Goal: Transaction & Acquisition: Purchase product/service

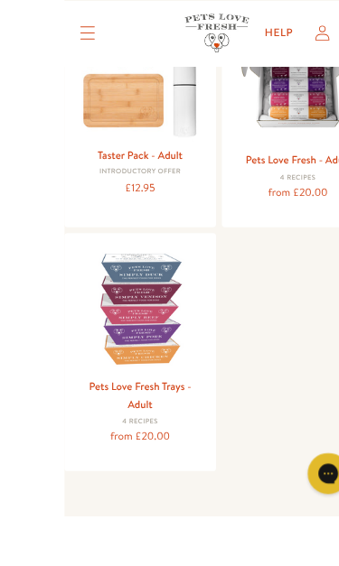
scroll to position [304, 0]
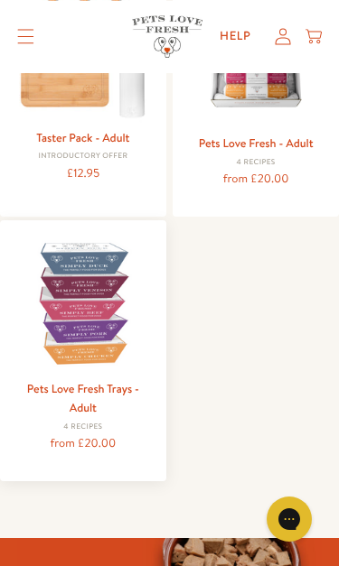
click at [84, 333] on img at bounding box center [83, 303] width 139 height 139
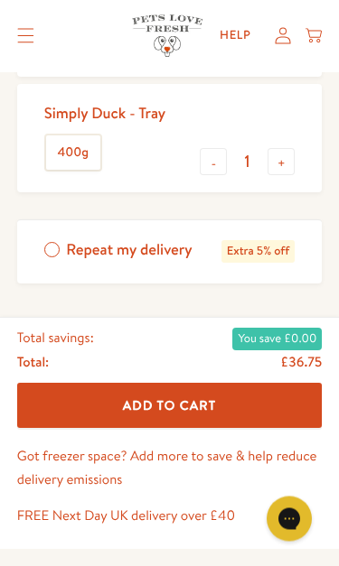
scroll to position [907, 0]
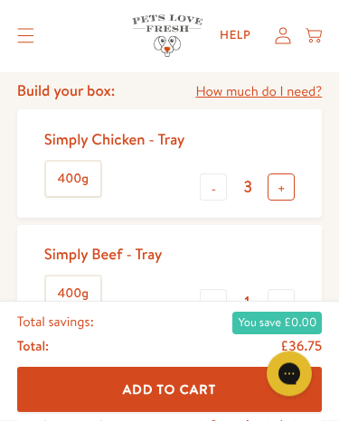
click at [282, 188] on button "+" at bounding box center [280, 187] width 27 height 27
type input "4"
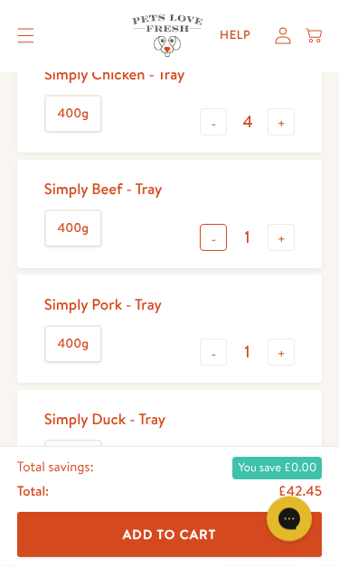
click at [210, 236] on button "-" at bounding box center [213, 238] width 27 height 27
type input "0"
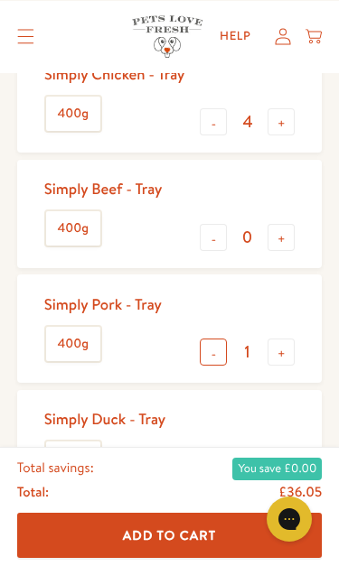
click at [211, 342] on button "-" at bounding box center [213, 352] width 27 height 27
type input "0"
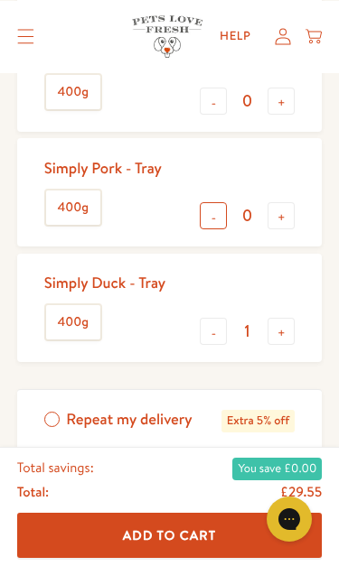
scroll to position [706, 0]
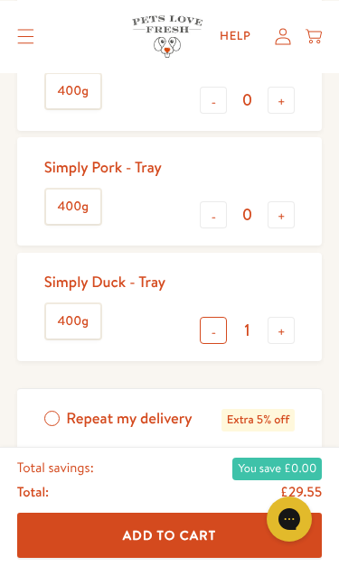
click at [216, 317] on button "-" at bounding box center [213, 330] width 27 height 27
type input "0"
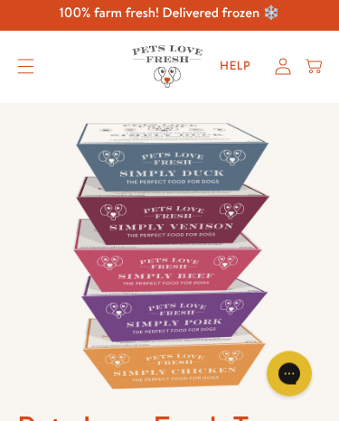
scroll to position [0, 0]
